Goal: Transaction & Acquisition: Purchase product/service

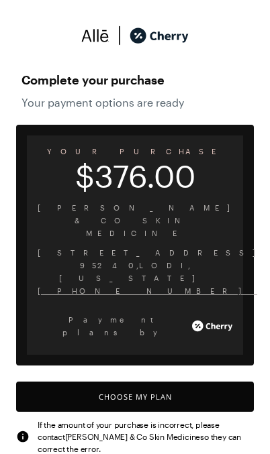
scroll to position [1109, 0]
click at [199, 382] on button "Choose My Plan" at bounding box center [134, 397] width 237 height 30
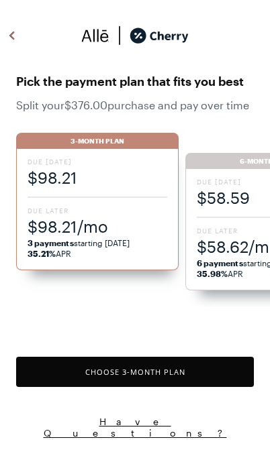
click at [66, 225] on span "$98.21/mo" at bounding box center [97, 226] width 140 height 22
click at [53, 202] on div "Due [DATE] $98.21 Due Later $98.21/mo 3 payments starting [DATE] 35.21% APR" at bounding box center [97, 209] width 162 height 121
click at [193, 366] on button "Choose 3 -Month Plan" at bounding box center [134, 372] width 237 height 30
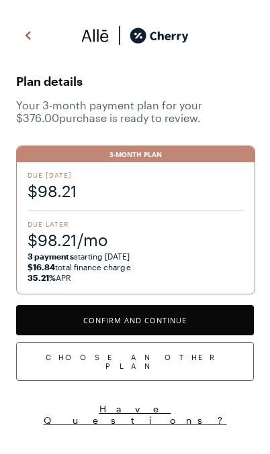
click at [192, 319] on button "Confirm and Continue" at bounding box center [134, 320] width 237 height 30
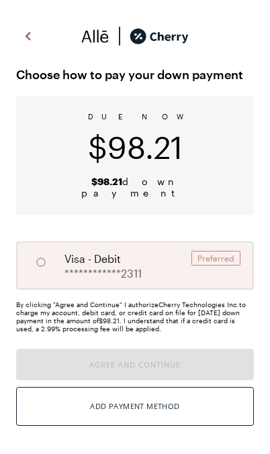
radio input "true"
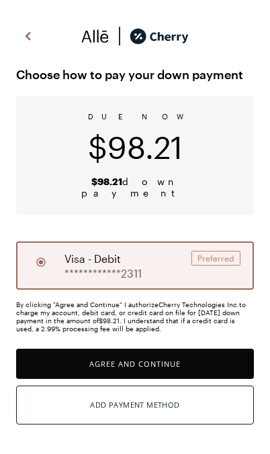
click at [223, 335] on div "By clicking "Agree and Continue" I authorize Cherry Technologies Inc. to charge…" at bounding box center [134, 365] width 237 height 131
click at [207, 351] on button "Agree and Continue" at bounding box center [134, 364] width 237 height 30
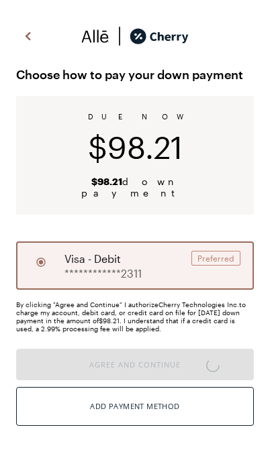
scroll to position [5, 0]
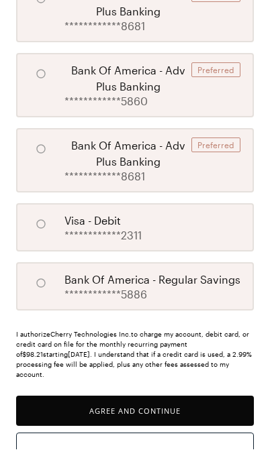
scroll to position [560, 0]
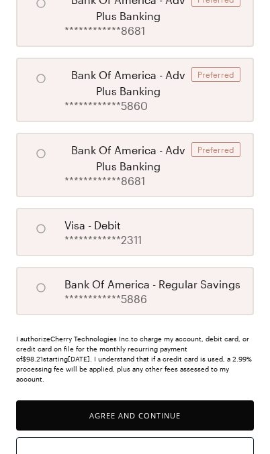
click at [181, 400] on button "Agree and Continue" at bounding box center [134, 415] width 237 height 30
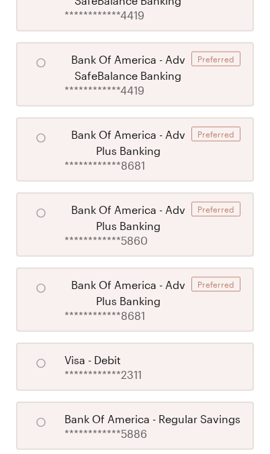
scroll to position [186, 0]
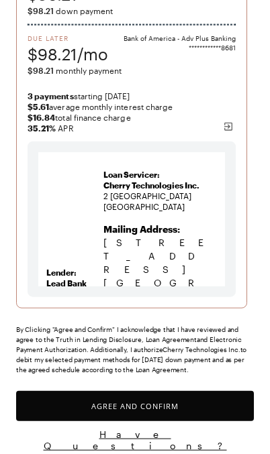
click at [184, 404] on button "Agree and Confirm" at bounding box center [134, 406] width 237 height 30
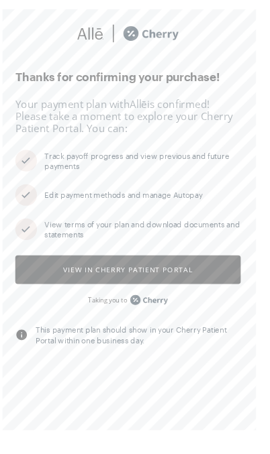
scroll to position [5, 0]
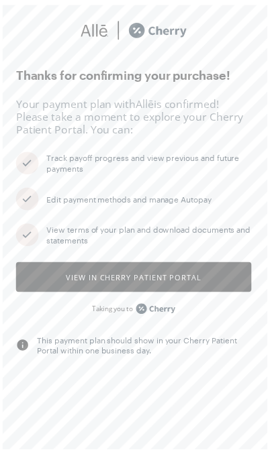
click at [213, 277] on button "View in Cherry patient portal" at bounding box center [134, 280] width 237 height 30
